Goal: Obtain resource: Download file/media

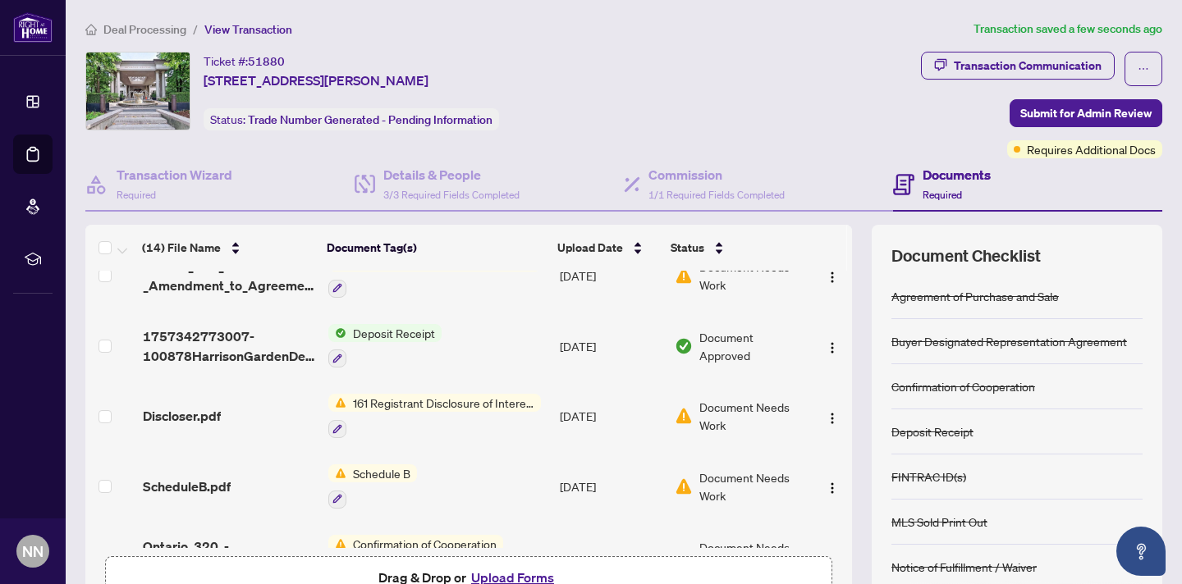
scroll to position [586, 0]
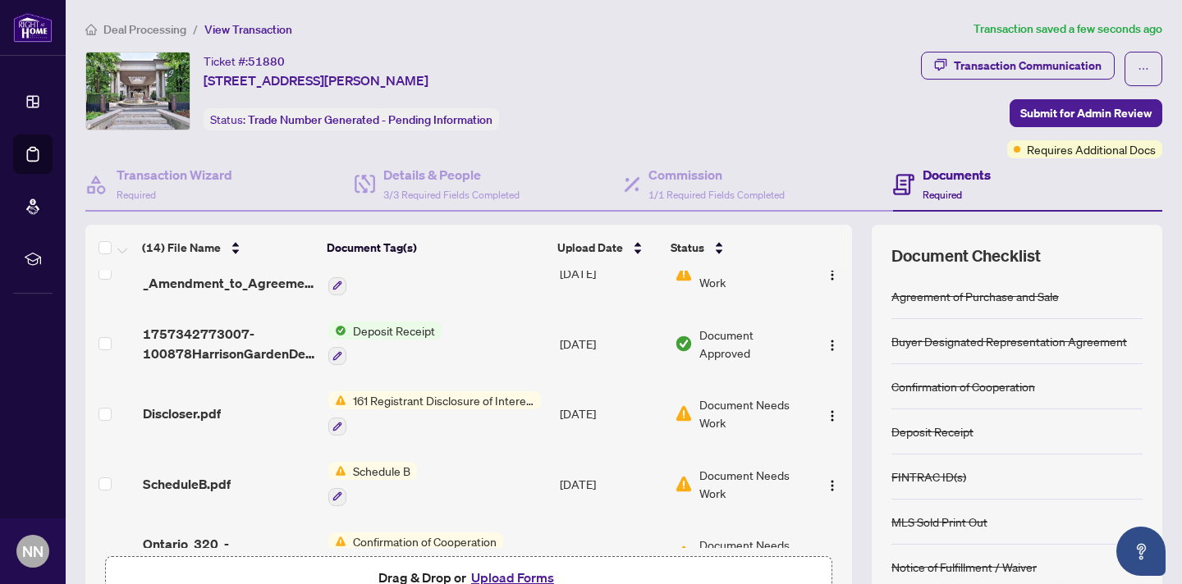
click at [375, 462] on span "Schedule B" at bounding box center [381, 471] width 71 height 18
click at [986, 62] on div "Transaction Communication" at bounding box center [1028, 66] width 148 height 26
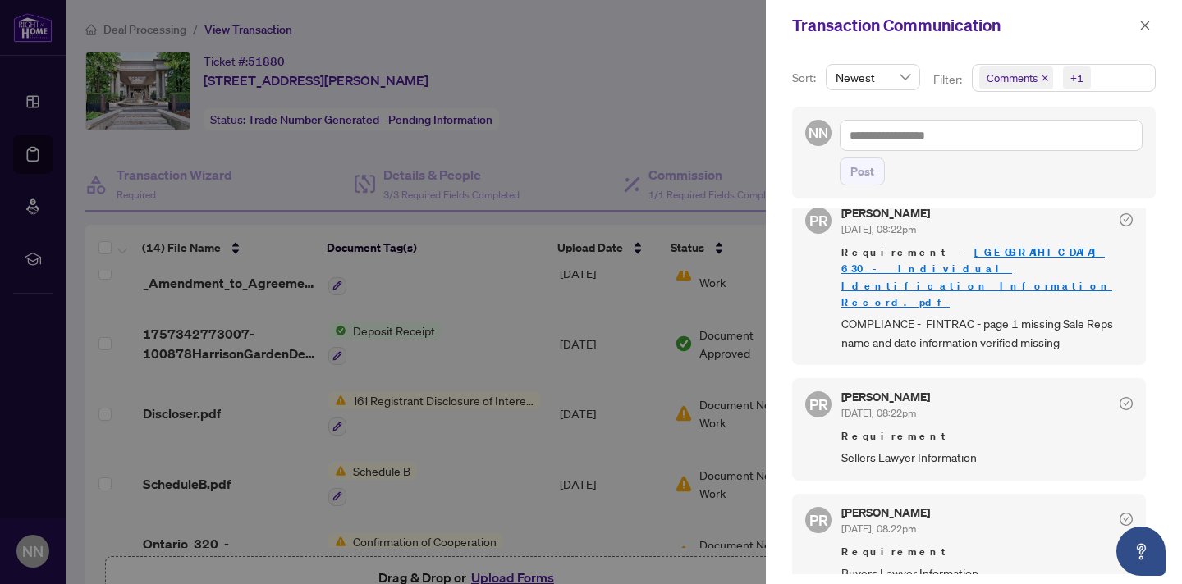
scroll to position [0, 0]
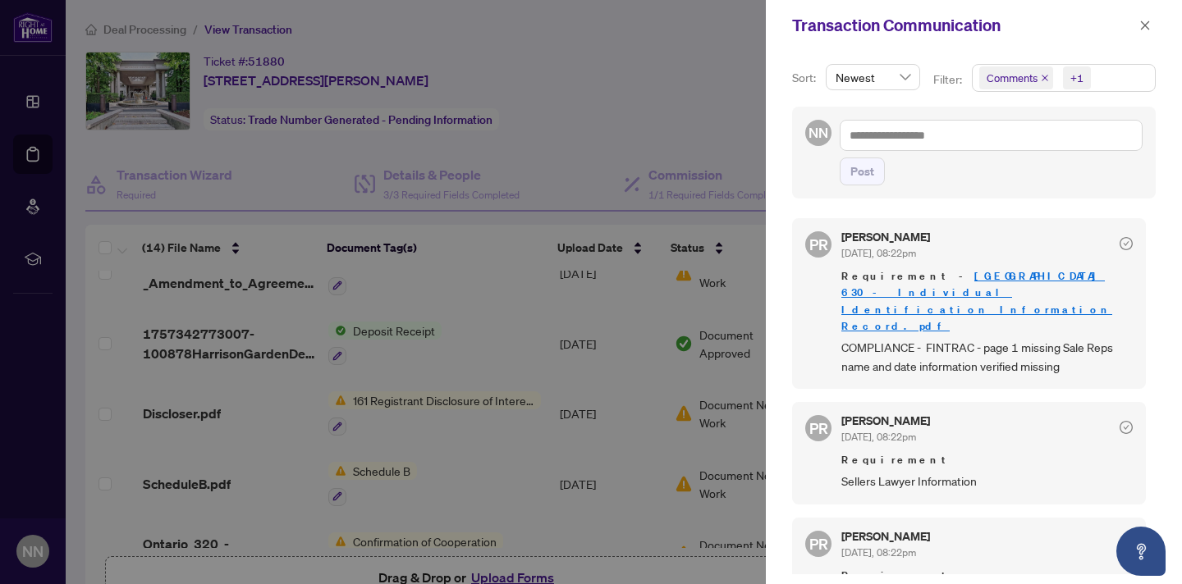
click at [1013, 272] on link "[GEOGRAPHIC_DATA] 630 - Individual Identification Information Record.pdf" at bounding box center [976, 300] width 271 height 63
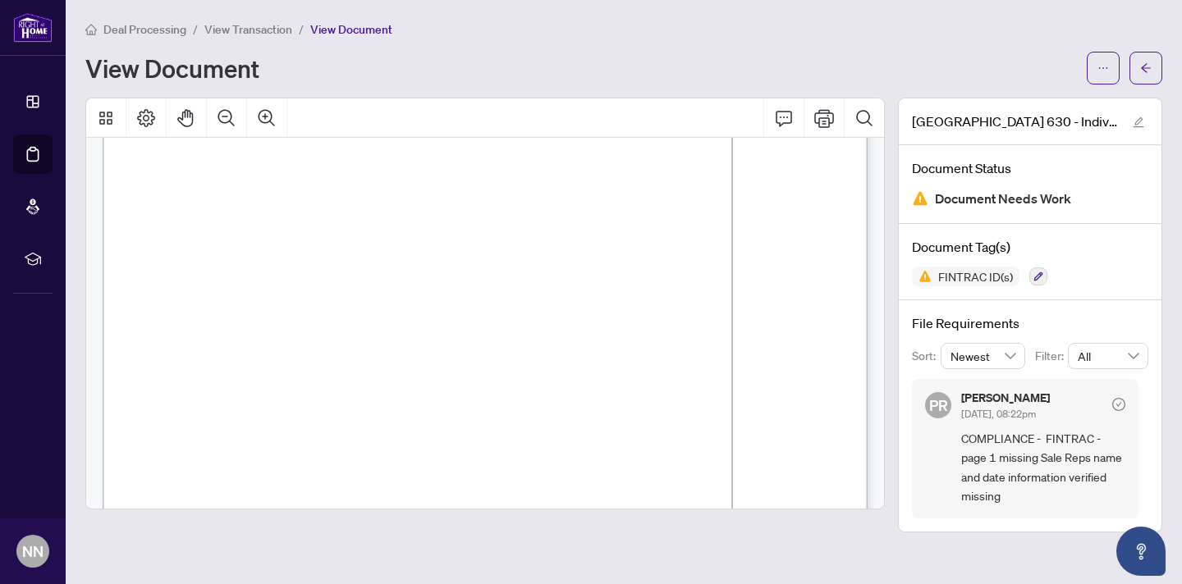
scroll to position [49, 0]
